Goal: Use online tool/utility: Utilize a website feature to perform a specific function

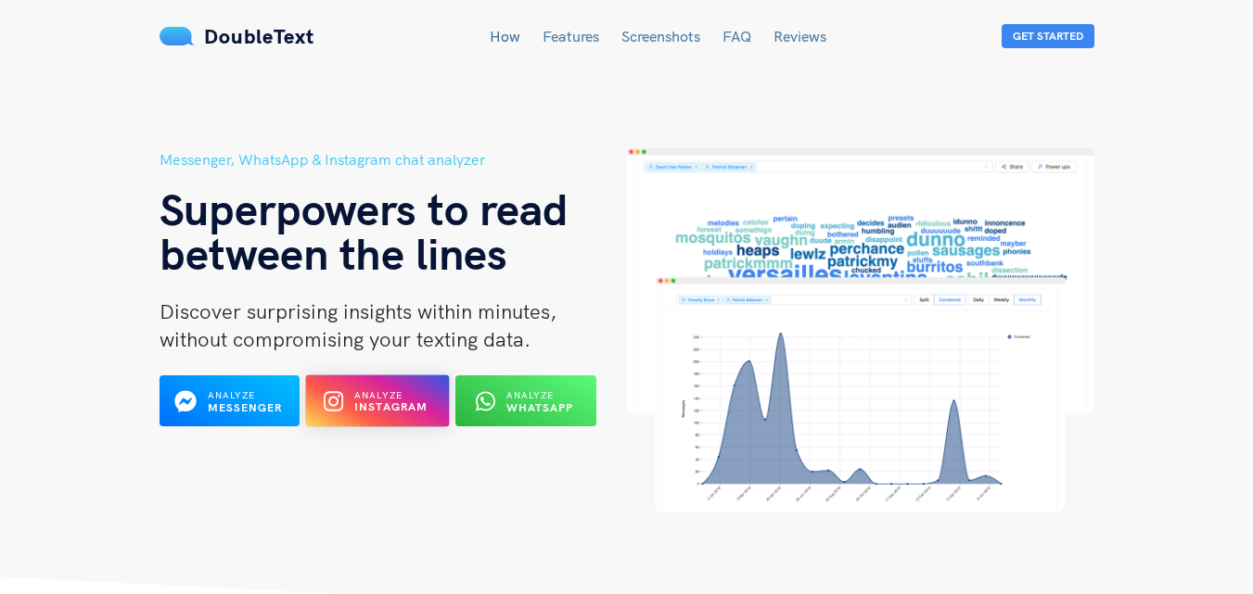
click at [383, 415] on div "Analyze Instagram" at bounding box center [378, 401] width 78 height 29
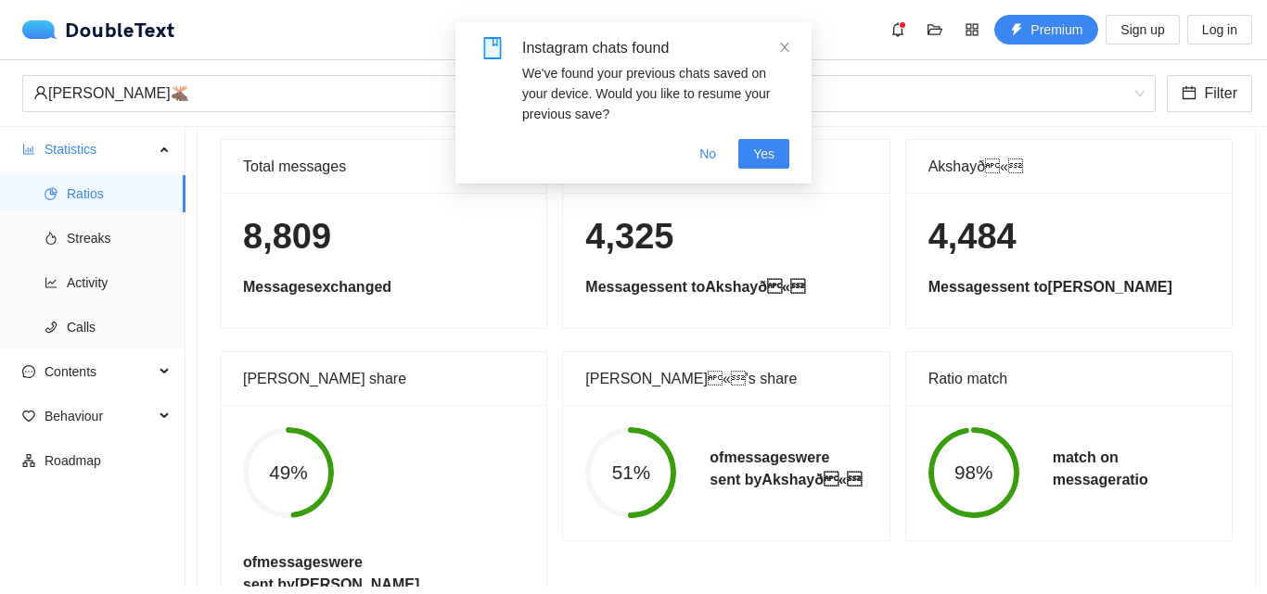
scroll to position [98, 0]
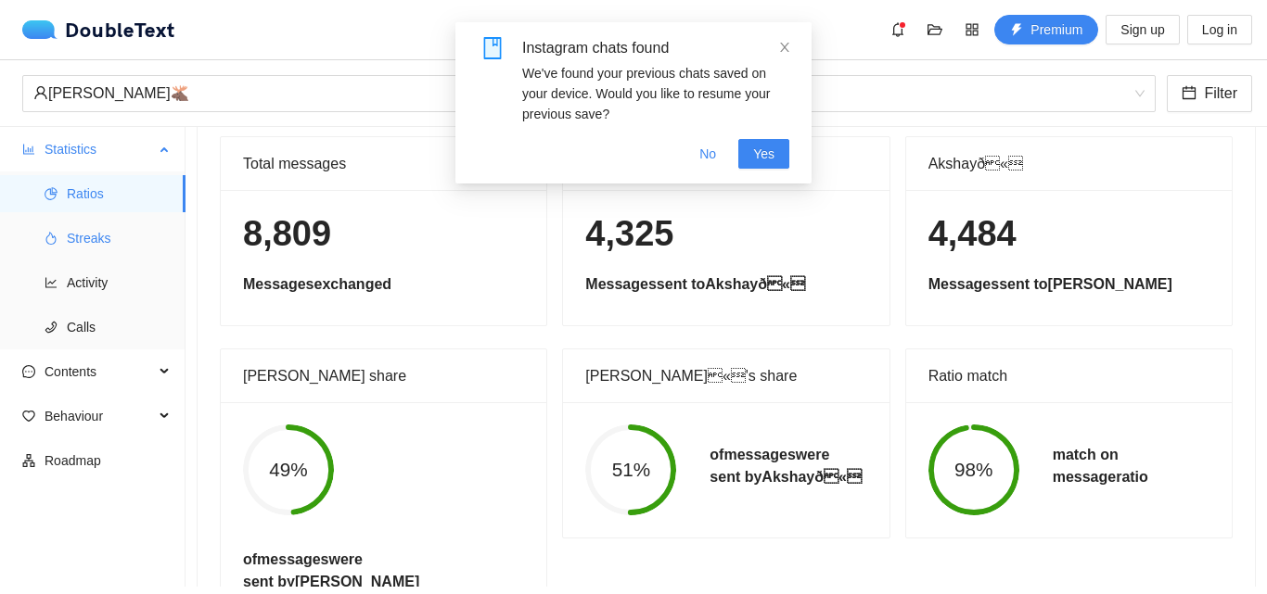
click at [119, 240] on span "Streaks" at bounding box center [119, 238] width 104 height 37
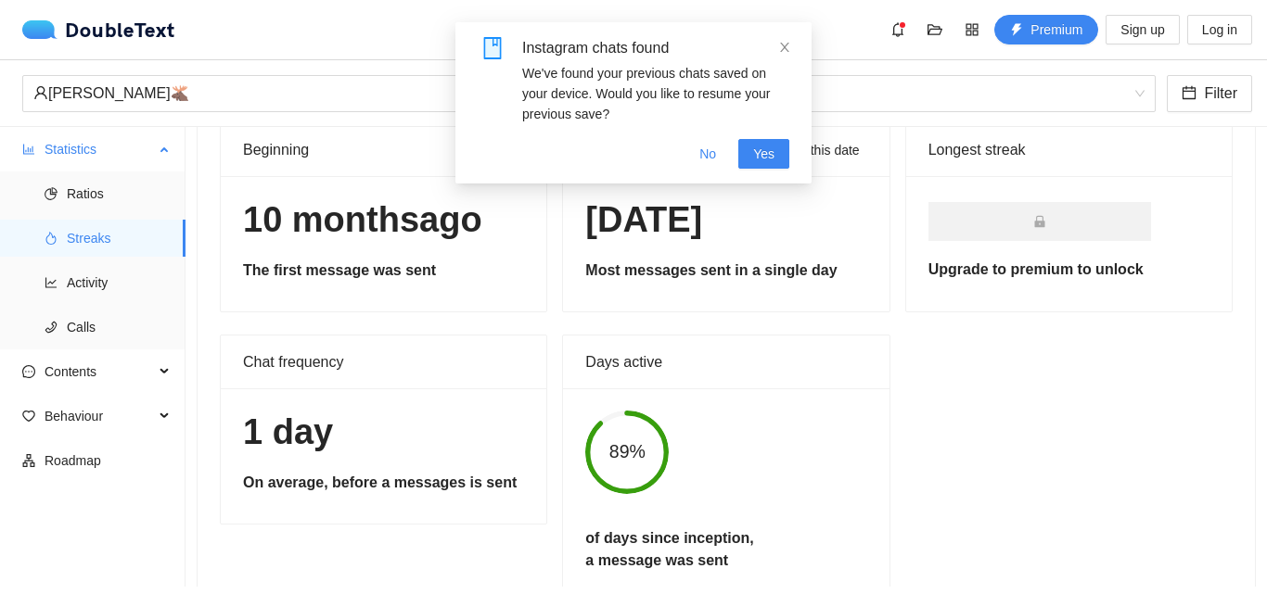
scroll to position [84, 0]
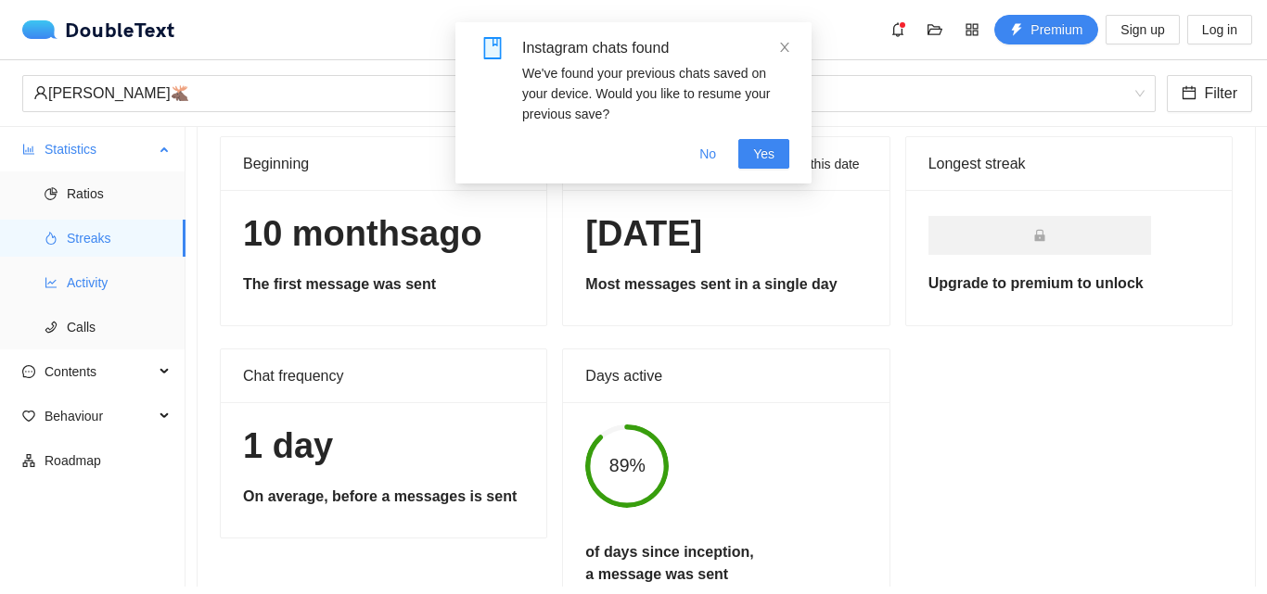
click at [98, 279] on span "Activity" at bounding box center [119, 282] width 104 height 37
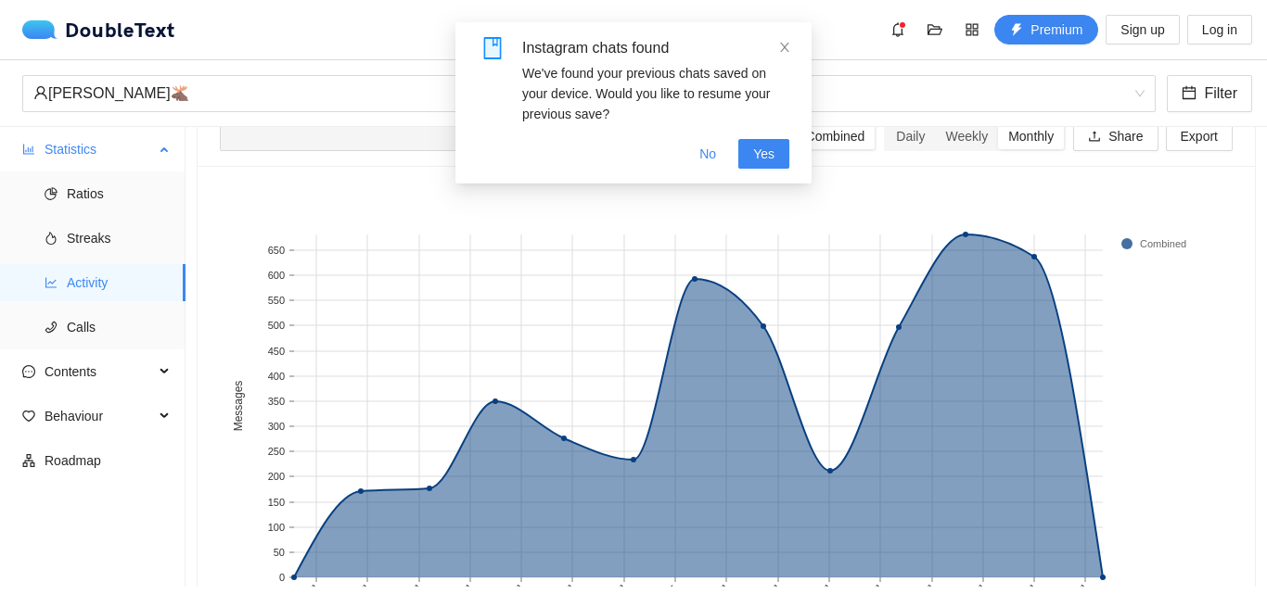
scroll to position [98, 0]
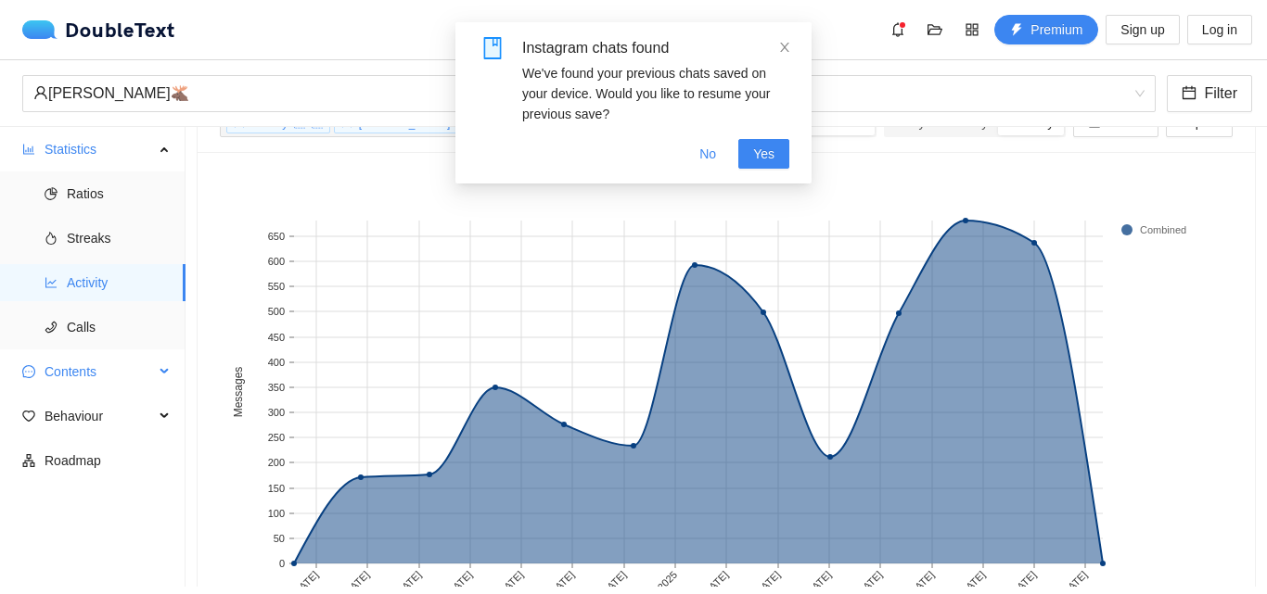
click at [134, 376] on span "Contents" at bounding box center [99, 371] width 109 height 37
click at [126, 414] on span "Word Cloud" at bounding box center [119, 416] width 104 height 37
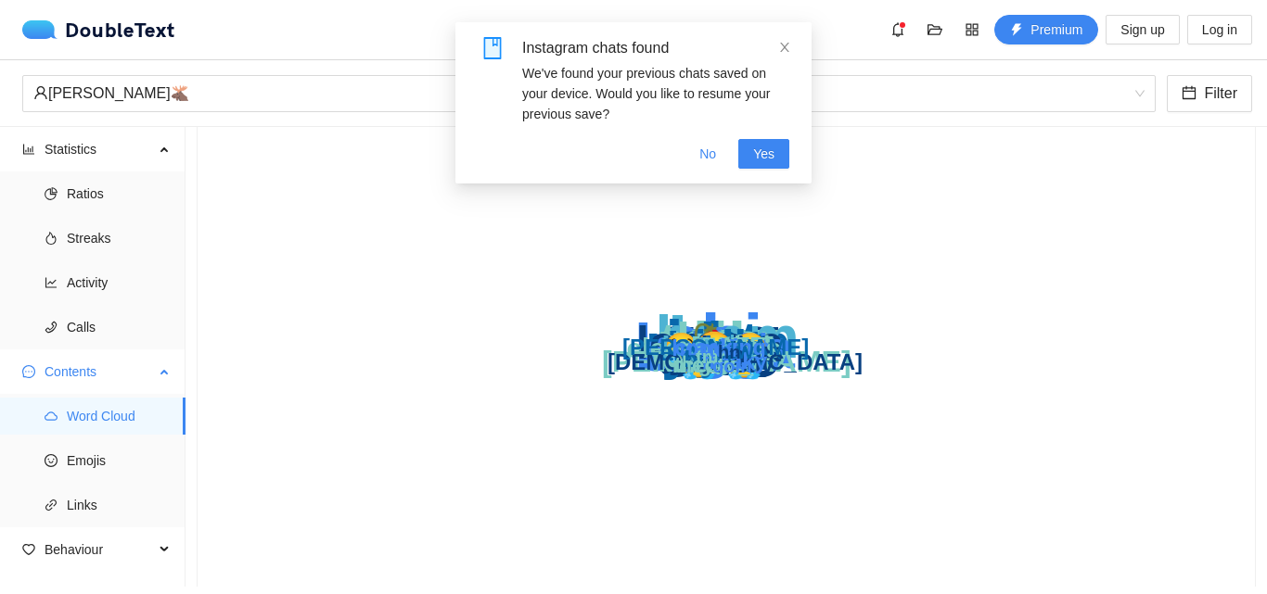
scroll to position [26, 0]
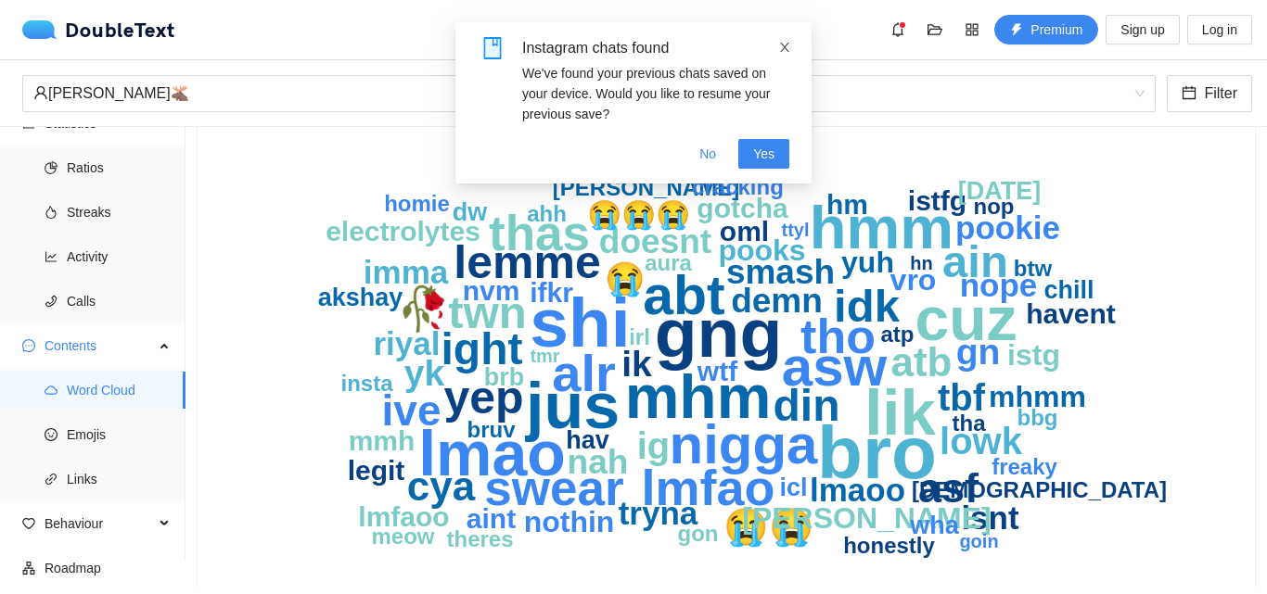
click at [785, 42] on icon "close" at bounding box center [784, 47] width 13 height 13
